Goal: Communication & Community: Answer question/provide support

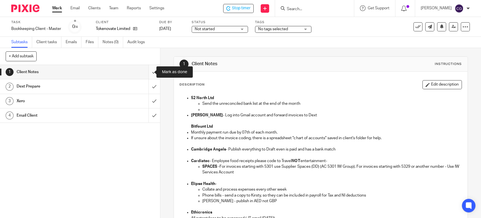
click at [148, 75] on input "submit" at bounding box center [80, 72] width 160 height 14
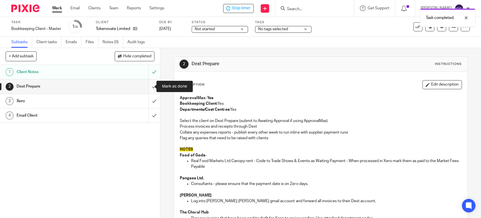
click at [149, 84] on input "submit" at bounding box center [80, 86] width 160 height 14
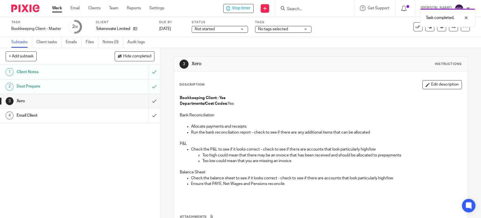
click at [148, 101] on input "submit" at bounding box center [80, 101] width 160 height 14
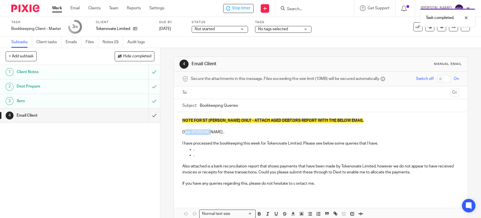
drag, startPoint x: 207, startPoint y: 132, endPoint x: 183, endPoint y: 133, distance: 24.0
click at [183, 133] on p "Dear Gerard ," at bounding box center [320, 132] width 277 height 6
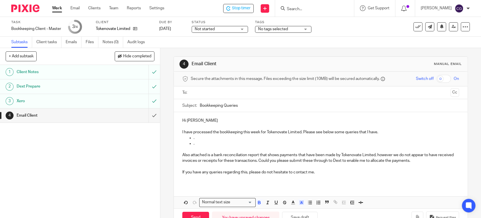
click at [211, 93] on input "text" at bounding box center [320, 92] width 255 height 6
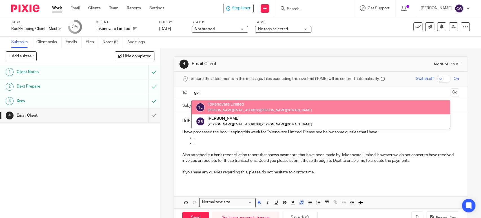
type input "ger"
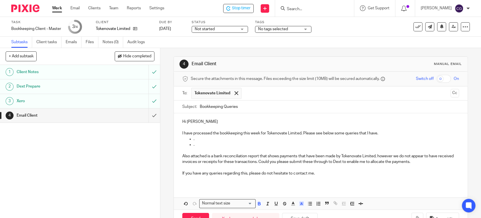
click at [259, 90] on input "text" at bounding box center [346, 93] width 204 height 11
type input "m"
paste input "michelle.o'rourke@tokenovate.com"
type input "michelle.o'rourke@tokenovate.com"
click at [200, 106] on input "Bookkeeping Queries" at bounding box center [329, 106] width 259 height 13
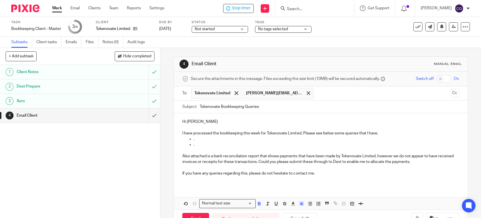
click at [264, 107] on input "Tokenovate Bookkeeping Queries" at bounding box center [329, 106] width 259 height 13
type input "Tokenovate Bookkeeping Queries 14.08.2025"
click at [224, 123] on p "Hi [PERSON_NAME]" at bounding box center [320, 122] width 277 height 6
drag, startPoint x: 381, startPoint y: 133, endPoint x: 302, endPoint y: 135, distance: 78.7
click at [302, 135] on p "I have processed the bookkeeping this week for Tokenovate Limited. Please see b…" at bounding box center [320, 133] width 277 height 6
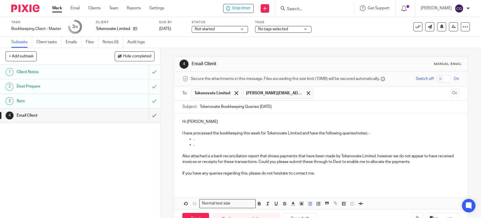
click at [206, 139] on p "." at bounding box center [326, 139] width 265 height 6
click at [206, 146] on p "." at bounding box center [326, 145] width 265 height 6
click at [252, 146] on p "Please can you ask Tianyue Wang include an invoice date, invoice number and pay…" at bounding box center [326, 145] width 265 height 6
click at [371, 144] on p "Please can you ask Tianyue Wang to include an invoice date, invoice number and …" at bounding box center [326, 145] width 265 height 6
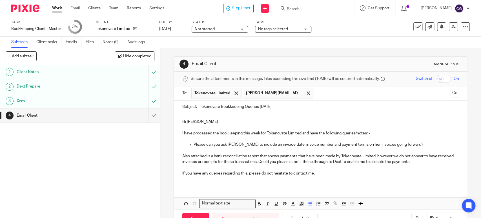
click at [425, 143] on p "Please can you ask Tianyue Wang to include an invoice date, invoice number and …" at bounding box center [326, 145] width 265 height 6
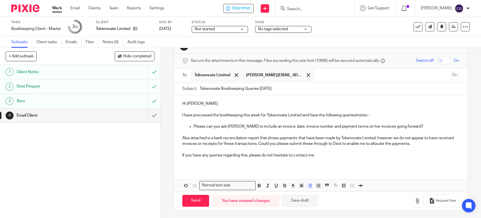
click at [298, 199] on button "Save draft" at bounding box center [300, 201] width 36 height 12
click at [419, 126] on p "Please can you ask Tianyue Wang to include an invoice date, invoice number and …" at bounding box center [326, 126] width 265 height 6
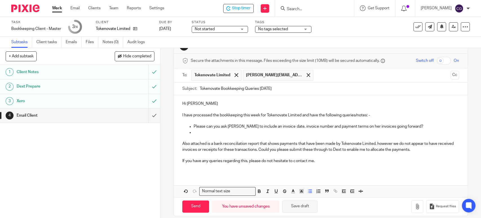
click at [303, 206] on button "Save draft" at bounding box center [300, 206] width 36 height 12
click at [212, 133] on p at bounding box center [326, 132] width 265 height 6
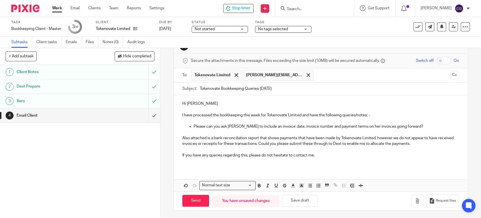
click at [387, 139] on p "Also attached is a bank reconciliation report that shows payments that have bee…" at bounding box center [320, 141] width 277 height 12
click at [259, 143] on p "Also attached is a bank reconciliation report that shows payments that have bee…" at bounding box center [320, 141] width 277 height 12
click at [388, 144] on p "Also attached is a bank reconciliation report that shows payments that have bee…" at bounding box center [320, 141] width 277 height 12
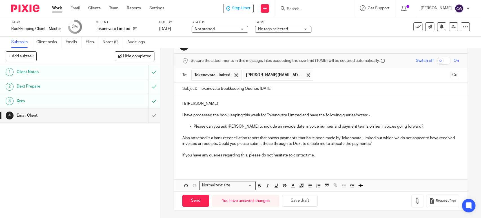
click at [320, 154] on p "If you have any queries regarding this, please do not hesitate to contact me." at bounding box center [320, 155] width 277 height 6
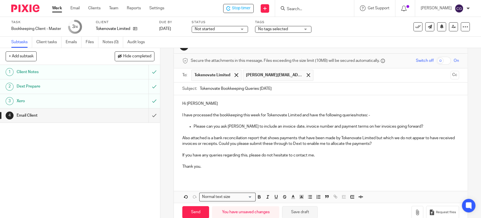
click at [302, 209] on button "Save draft" at bounding box center [300, 212] width 36 height 12
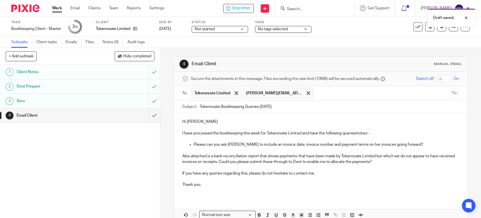
scroll to position [30, 0]
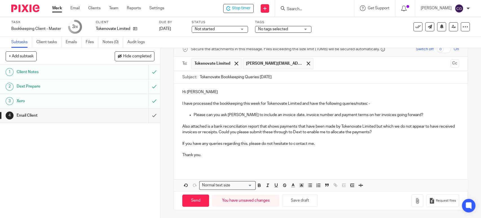
click at [419, 116] on p "Please can you ask Tianyue Wang to include an invoice date, invoice number and …" at bounding box center [326, 115] width 265 height 6
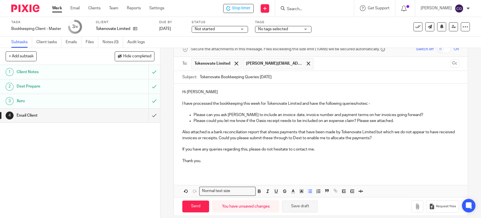
click at [295, 206] on button "Save draft" at bounding box center [300, 206] width 36 height 12
click at [328, 121] on p "Please could you let me know if the Oasis receipt needs to be included on an ex…" at bounding box center [326, 121] width 265 height 6
click at [408, 120] on p "Please could you let me know if the Oasis receipt needs to be included on Richa…" at bounding box center [326, 121] width 265 height 6
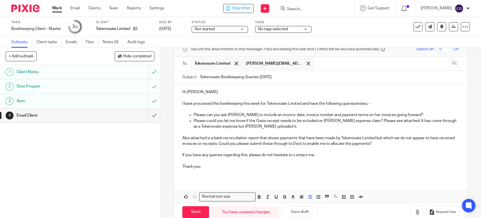
click at [420, 115] on p "Please can you ask Tianyue Wang to include an invoice date, invoice number and …" at bounding box center [326, 115] width 265 height 6
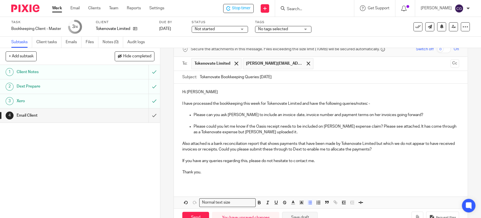
click at [304, 214] on button "Save draft" at bounding box center [300, 217] width 36 height 12
click at [308, 215] on button "Save draft" at bounding box center [300, 217] width 36 height 12
click at [412, 214] on button "button" at bounding box center [418, 217] width 12 height 13
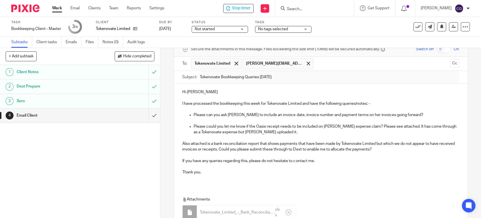
click at [209, 21] on label "Status" at bounding box center [220, 22] width 56 height 5
click at [368, 170] on p "Thank you." at bounding box center [320, 172] width 277 height 6
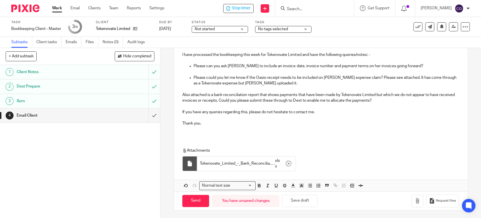
scroll to position [79, 0]
click at [190, 201] on input "Send" at bounding box center [195, 200] width 27 height 12
type input "Sent"
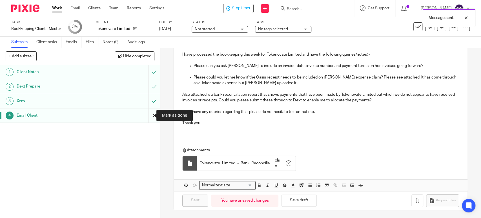
click at [147, 115] on input "submit" at bounding box center [80, 115] width 160 height 14
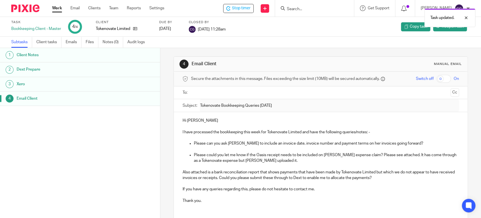
click at [250, 12] on div "Task updated." at bounding box center [358, 16] width 235 height 21
click at [244, 6] on div "Task updated." at bounding box center [358, 16] width 235 height 21
click at [467, 17] on div at bounding box center [461, 17] width 15 height 7
click at [248, 8] on span "Stop timer" at bounding box center [241, 8] width 19 height 6
click at [57, 8] on link "Work" at bounding box center [57, 8] width 10 height 6
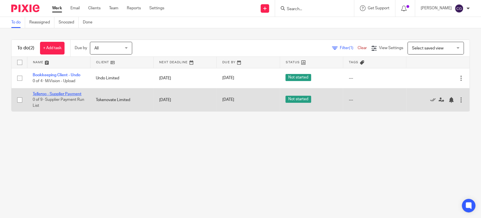
click at [57, 94] on link "Telleroo - Supplier Payment" at bounding box center [57, 94] width 49 height 4
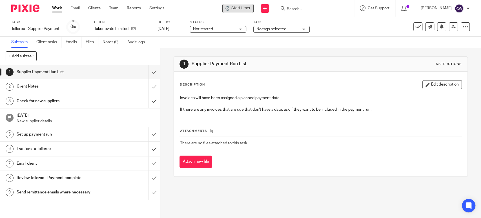
click at [251, 9] on span "Start timer" at bounding box center [240, 8] width 19 height 6
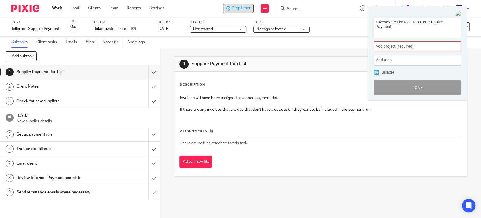
click at [403, 45] on span "Add project (required) :" at bounding box center [411, 46] width 71 height 6
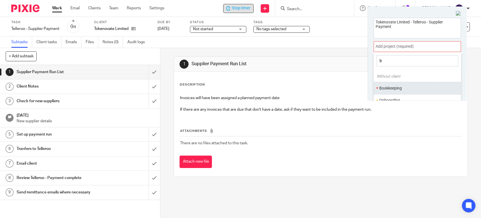
type input "b"
click at [397, 88] on li "Bookkeeping" at bounding box center [416, 88] width 74 height 6
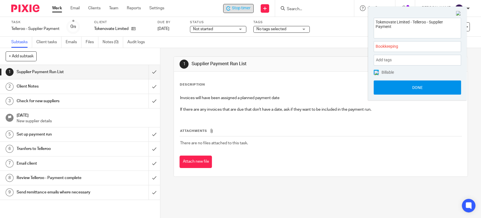
click at [419, 87] on button "Done" at bounding box center [417, 87] width 87 height 14
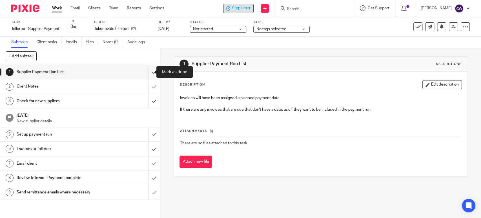
click at [149, 70] on input "submit" at bounding box center [80, 72] width 160 height 14
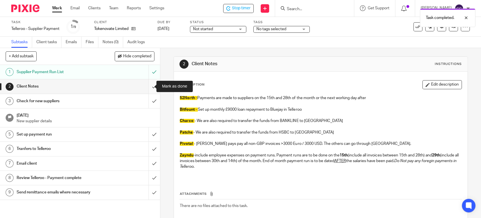
click at [147, 85] on input "submit" at bounding box center [80, 86] width 160 height 14
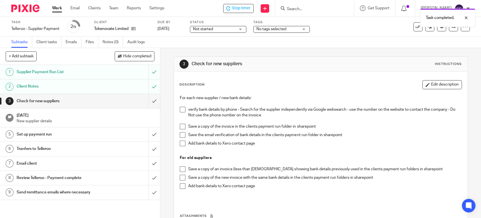
click at [147, 101] on input "submit" at bounding box center [80, 101] width 160 height 14
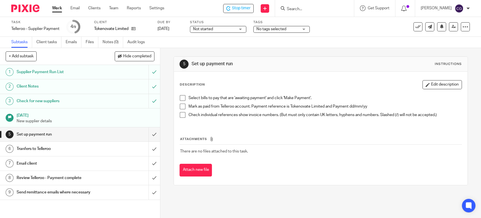
click at [248, 8] on div "Task completed." at bounding box center [358, 16] width 235 height 21
click at [248, 8] on span "Stop timer" at bounding box center [241, 8] width 19 height 6
click at [57, 8] on link "Work" at bounding box center [57, 8] width 10 height 6
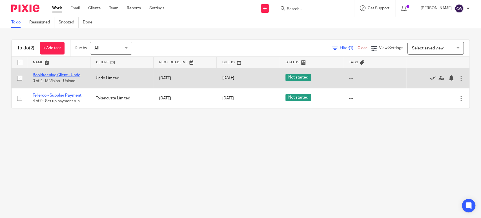
click at [59, 74] on link "Bookkeeping Client - Undo" at bounding box center [57, 75] width 48 height 4
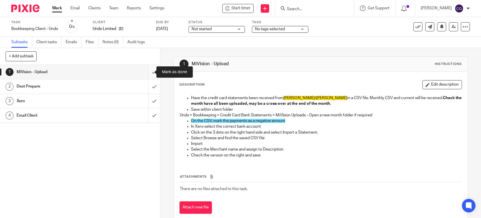
click at [145, 75] on input "submit" at bounding box center [80, 72] width 160 height 14
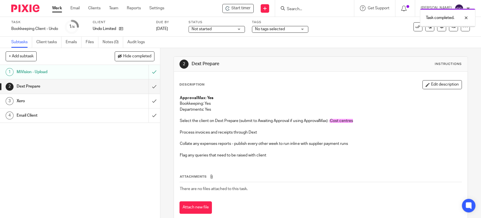
click at [145, 87] on input "submit" at bounding box center [80, 86] width 160 height 14
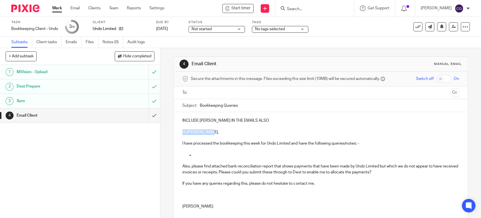
drag, startPoint x: 209, startPoint y: 131, endPoint x: 154, endPoint y: 133, distance: 54.4
click at [154, 133] on div "+ Add subtask Hide completed Cancel + Add 1 MiVision - Upload 2 Dext Prepare 3 …" at bounding box center [240, 133] width 481 height 170
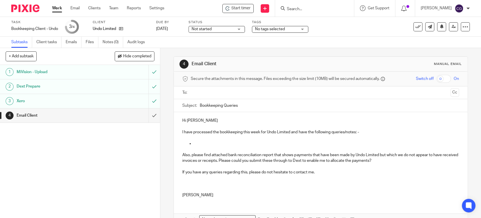
click at [199, 90] on input "text" at bounding box center [320, 92] width 255 height 6
click at [256, 90] on input "text" at bounding box center [344, 93] width 208 height 11
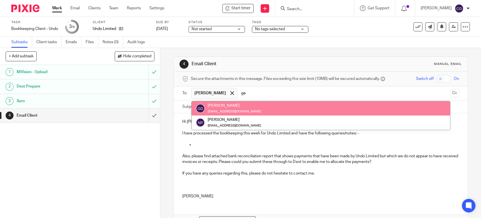
type input "ge"
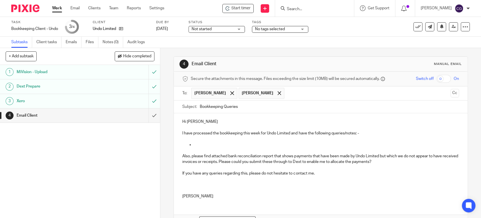
click at [197, 108] on div "Subject: Bookkeeping Queries" at bounding box center [320, 106] width 277 height 13
click at [200, 105] on input "Bookkeeping Queries" at bounding box center [329, 106] width 259 height 13
click at [251, 108] on input "Undo Bookkeeping Queries" at bounding box center [329, 106] width 259 height 13
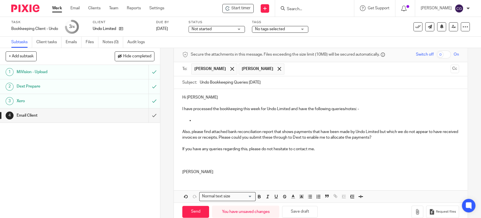
scroll to position [36, 0]
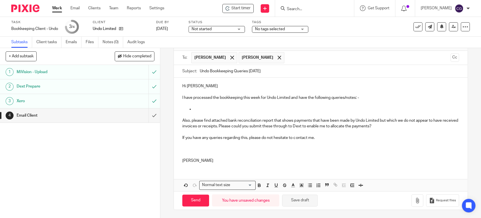
type input "Undo Bookkeeping Queries [DATE]"
click at [299, 201] on button "Save draft" at bounding box center [300, 200] width 36 height 12
click at [199, 109] on p at bounding box center [326, 109] width 265 height 6
